Goal: Task Accomplishment & Management: Manage account settings

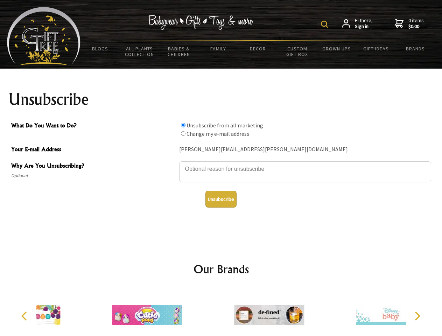
click at [325, 24] on img at bounding box center [324, 24] width 7 height 7
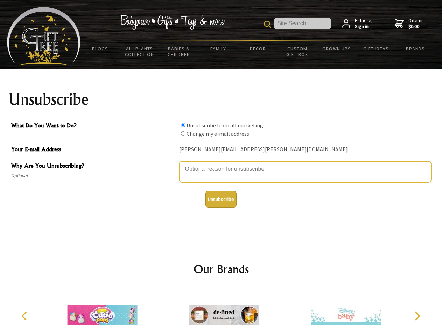
click at [221, 164] on textarea "Why Are You Unsubscribing?" at bounding box center [305, 171] width 252 height 21
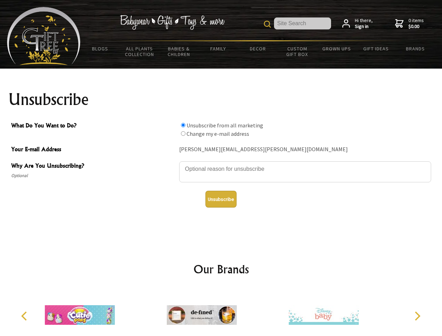
click at [183, 125] on input "What Do You Want to Do?" at bounding box center [183, 125] width 5 height 5
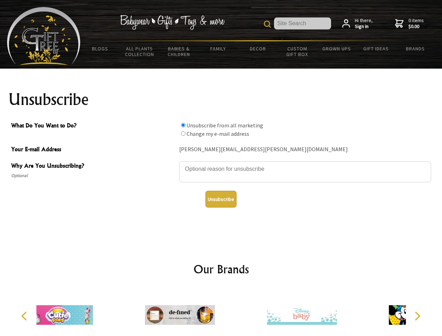
click at [183, 133] on input "What Do You Want to Do?" at bounding box center [183, 133] width 5 height 5
radio input "true"
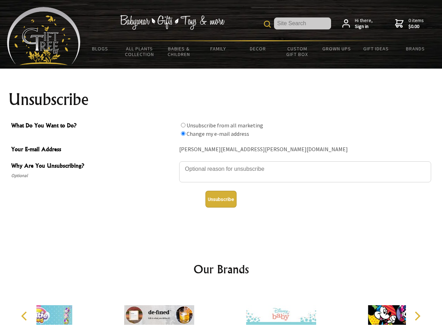
click at [221, 199] on button "Unsubscribe" at bounding box center [220, 199] width 31 height 17
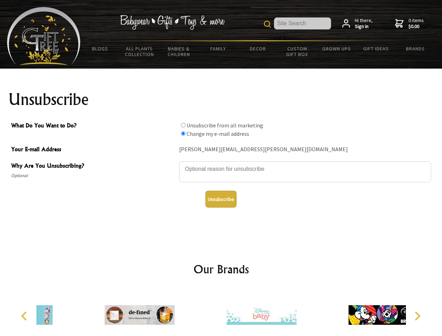
click at [221, 312] on div at bounding box center [261, 316] width 122 height 55
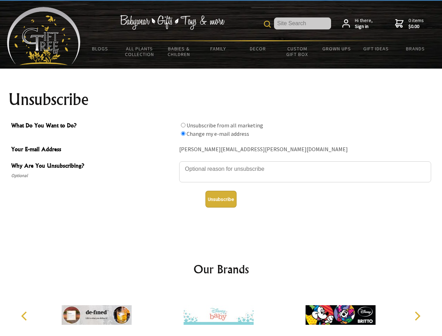
click at [25, 316] on icon "Previous" at bounding box center [24, 315] width 9 height 9
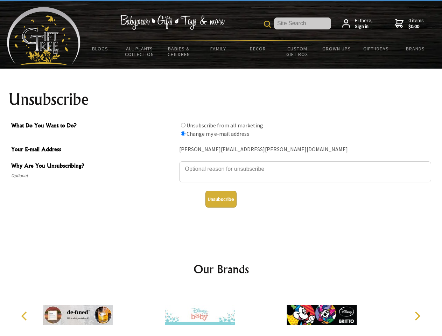
click at [417, 316] on icon "Next" at bounding box center [416, 315] width 9 height 9
